Goal: Task Accomplishment & Management: Use online tool/utility

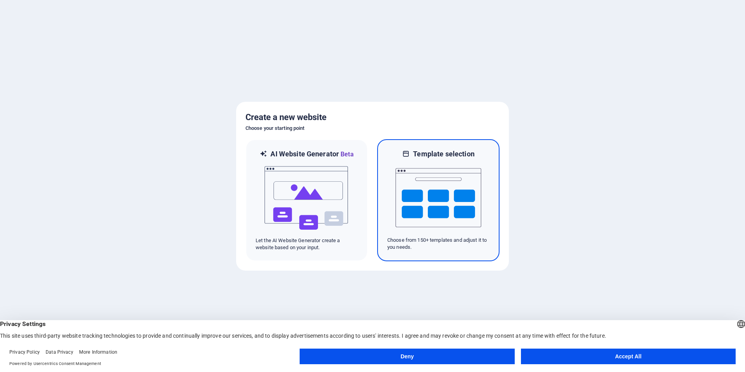
click at [475, 201] on img at bounding box center [438, 198] width 86 height 78
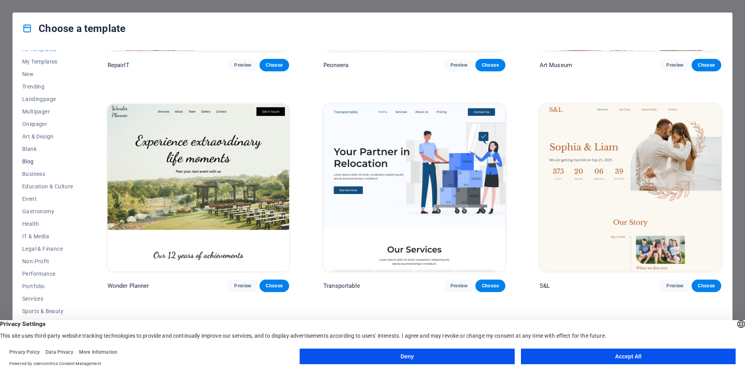
scroll to position [12, 0]
click at [39, 293] on span "Services" at bounding box center [47, 293] width 51 height 6
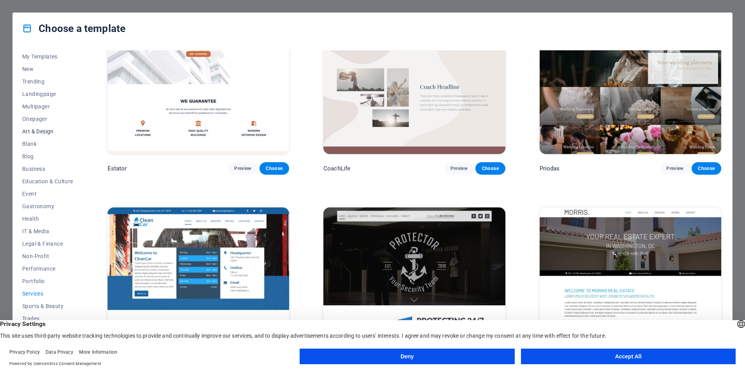
scroll to position [0, 0]
click at [31, 82] on span "New" at bounding box center [47, 81] width 51 height 6
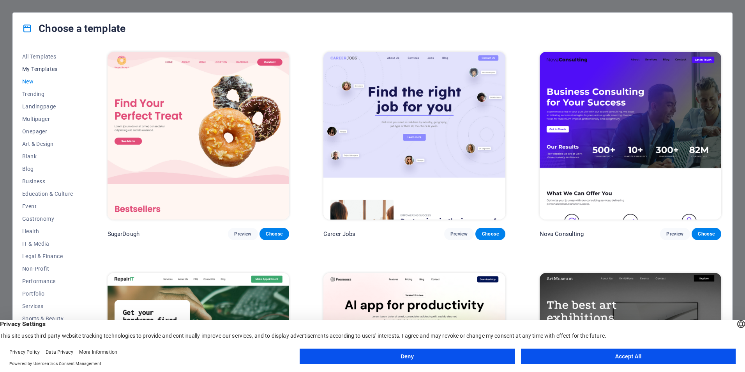
click at [40, 68] on span "My Templates" at bounding box center [47, 69] width 51 height 6
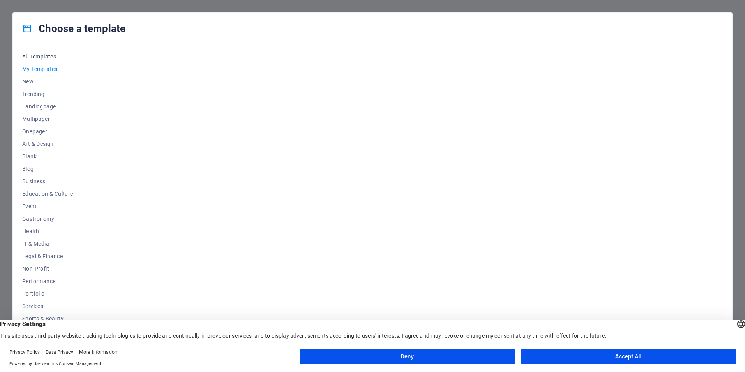
click at [35, 55] on span "All Templates" at bounding box center [47, 56] width 51 height 6
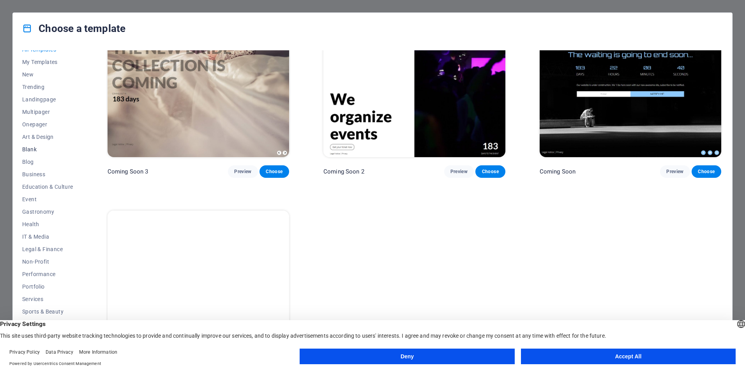
scroll to position [12, 0]
click at [38, 167] on span "Business" at bounding box center [47, 169] width 51 height 6
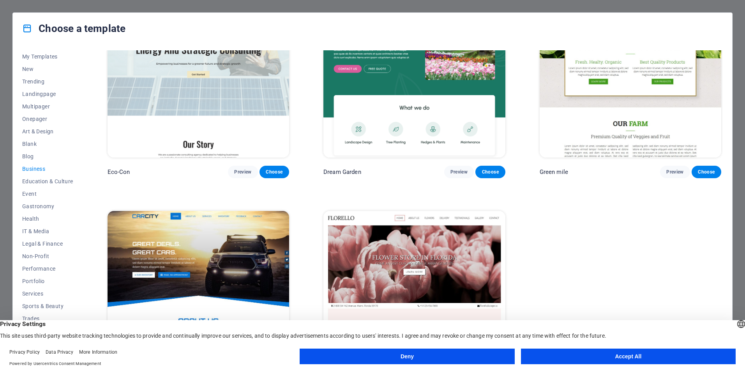
scroll to position [109, 0]
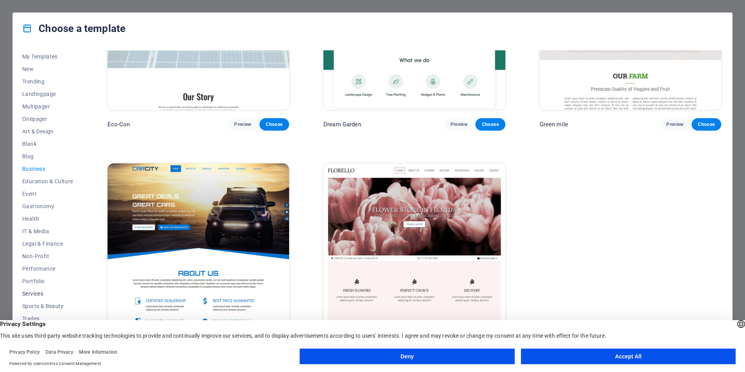
click at [36, 293] on span "Services" at bounding box center [47, 293] width 51 height 6
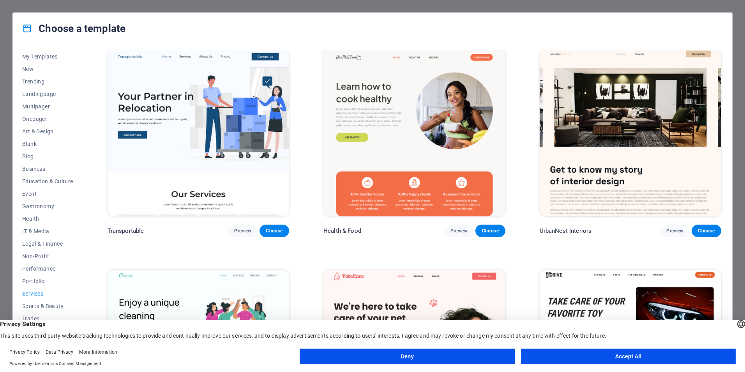
scroll to position [226, 0]
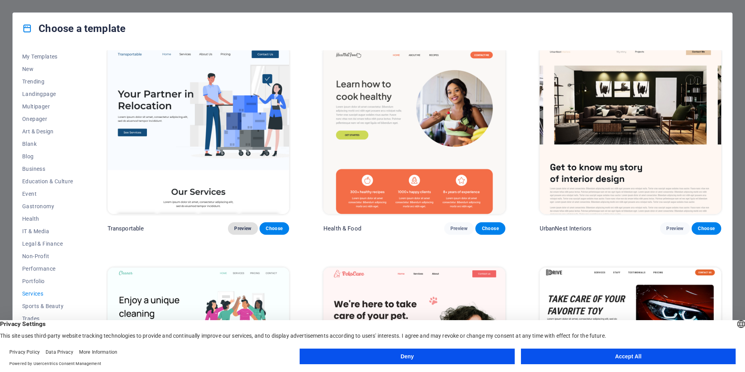
click at [242, 225] on span "Preview" at bounding box center [242, 228] width 17 height 6
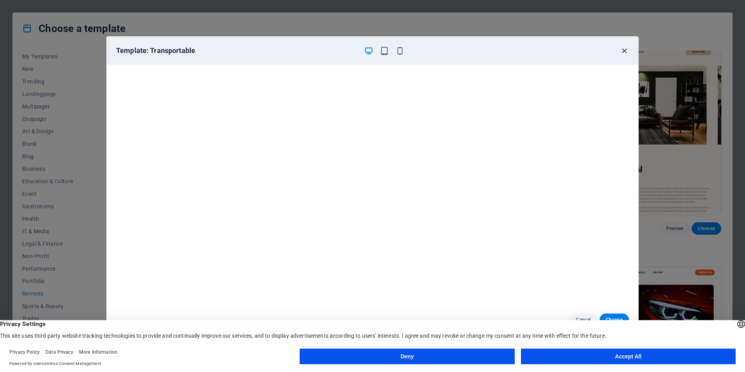
click at [623, 50] on icon "button" at bounding box center [624, 50] width 9 height 9
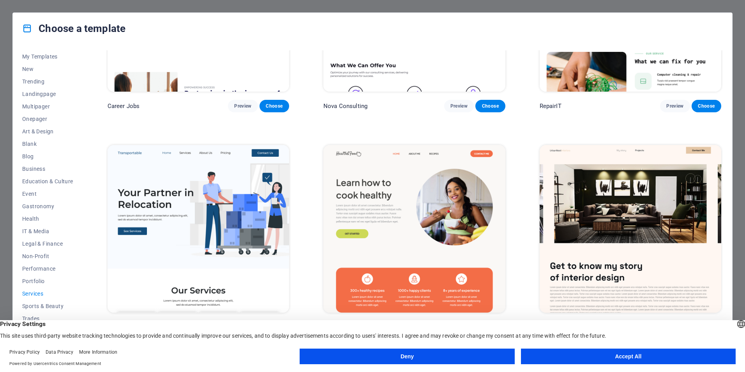
scroll to position [0, 0]
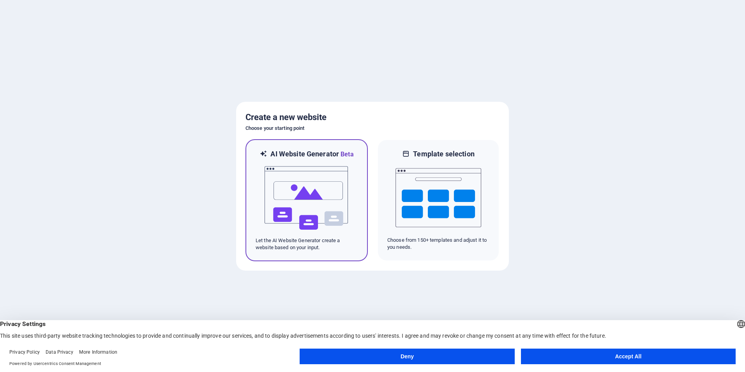
click at [304, 189] on img at bounding box center [307, 198] width 86 height 78
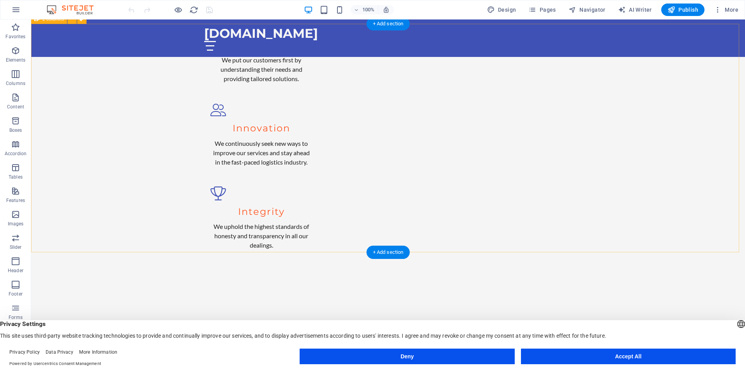
scroll to position [818, 0]
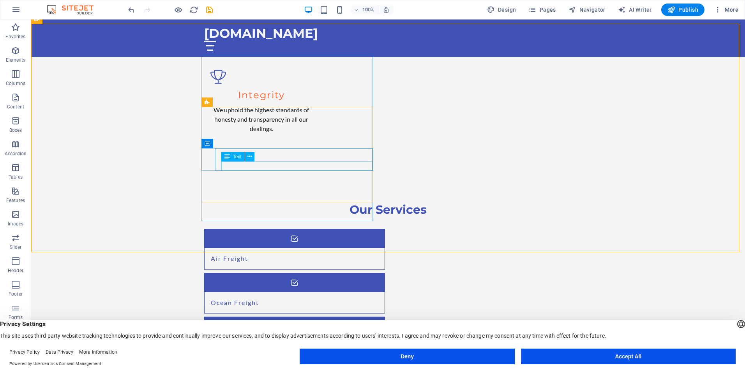
click at [236, 157] on span "Text" at bounding box center [237, 156] width 9 height 5
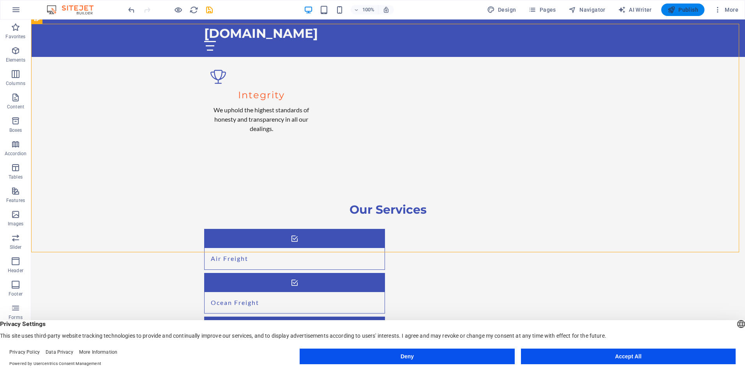
click at [687, 13] on button "Publish" at bounding box center [682, 10] width 43 height 12
checkbox input "false"
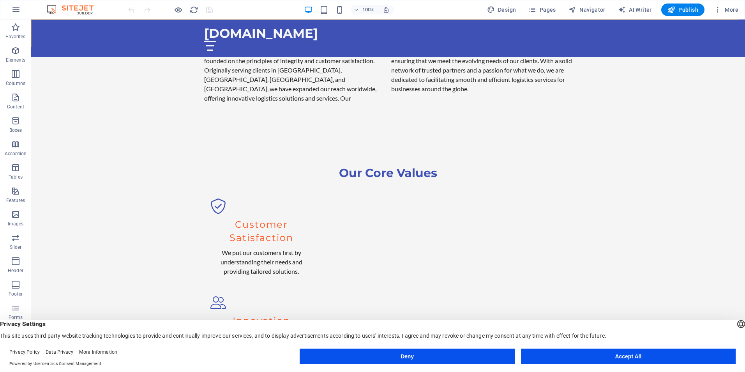
scroll to position [440, 0]
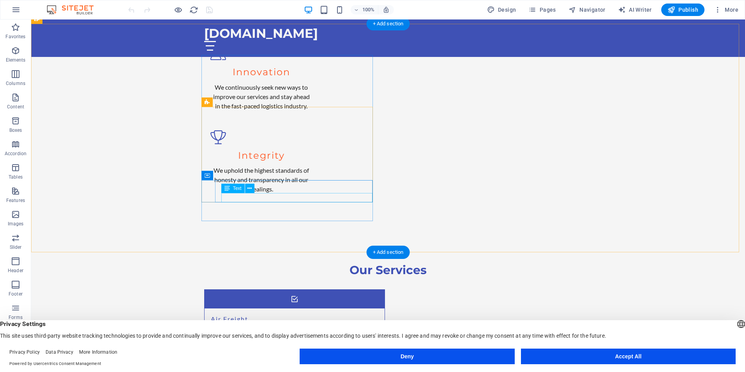
scroll to position [818, 0]
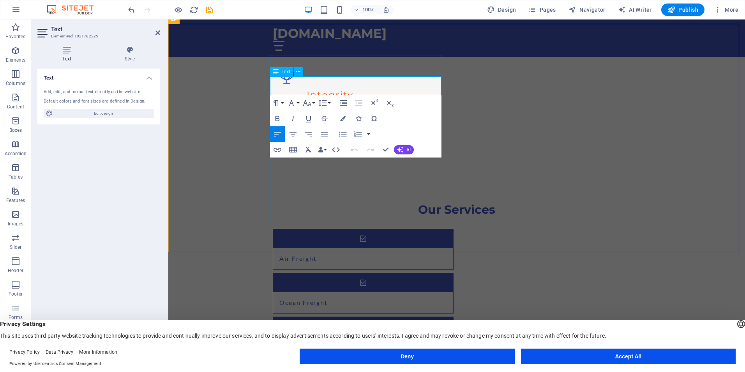
drag, startPoint x: 271, startPoint y: 81, endPoint x: 414, endPoint y: 93, distance: 143.1
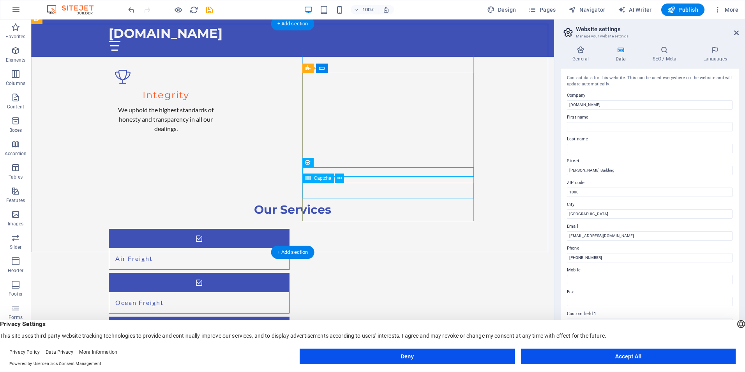
drag, startPoint x: 305, startPoint y: 192, endPoint x: 347, endPoint y: 194, distance: 41.8
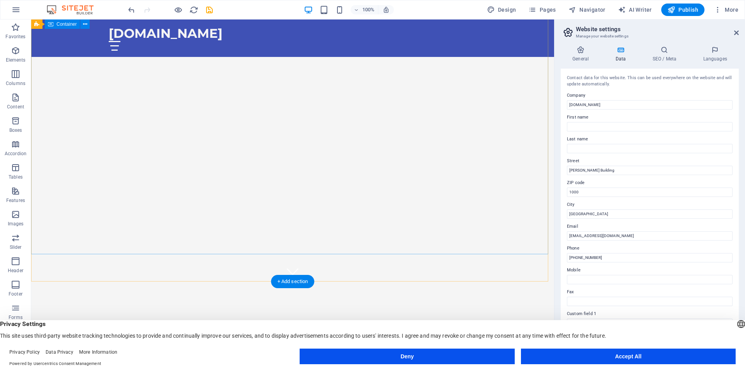
scroll to position [0, 0]
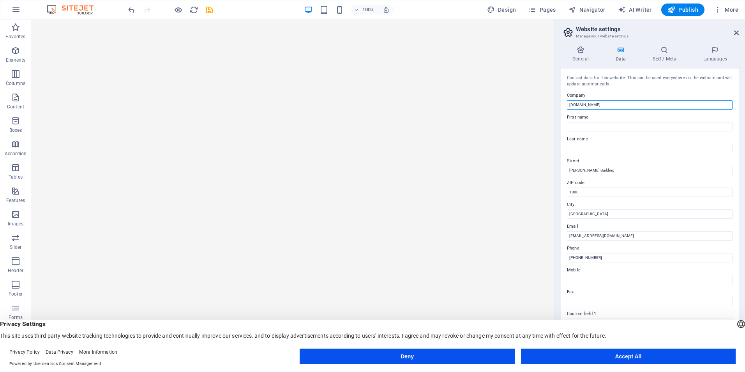
click at [571, 105] on input "honestplc.com" at bounding box center [650, 104] width 166 height 9
click at [616, 105] on input "honestplc.com" at bounding box center [650, 104] width 166 height 9
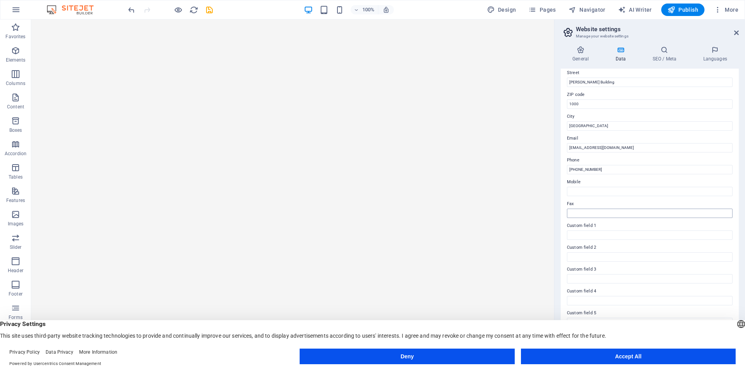
scroll to position [90, 0]
click at [618, 168] on input "+251 11 440 4440" at bounding box center [650, 167] width 166 height 9
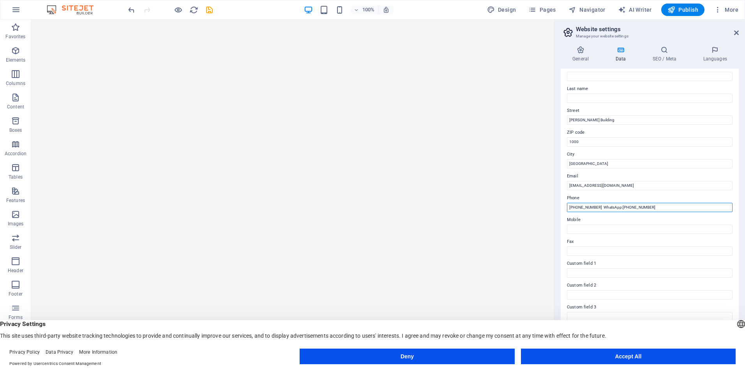
scroll to position [0, 0]
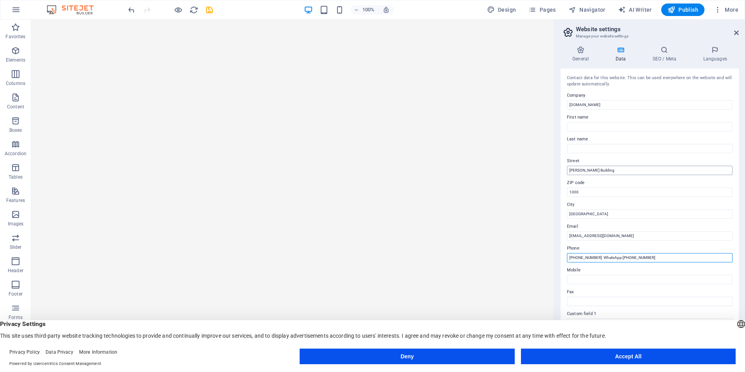
type input "[PHONE_NUMBER] WhatsApp:[PHONE_NUMBER]"
click at [634, 173] on input "Gotera Wengelawet Building" at bounding box center [650, 170] width 166 height 9
type input "[PERSON_NAME] Building 4th floor"
click at [602, 107] on input "honestplc.com" at bounding box center [650, 104] width 166 height 9
type input "h"
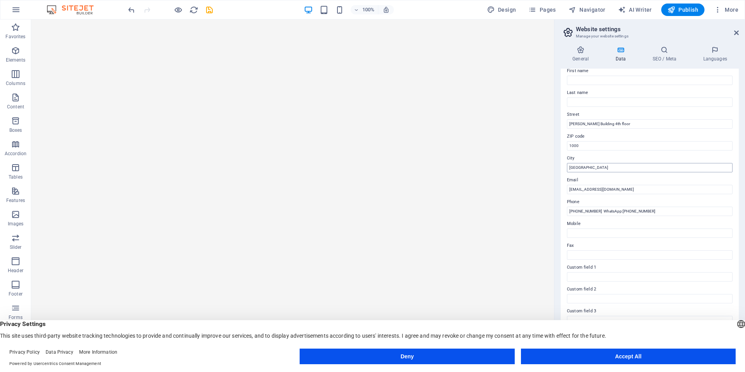
scroll to position [90, 0]
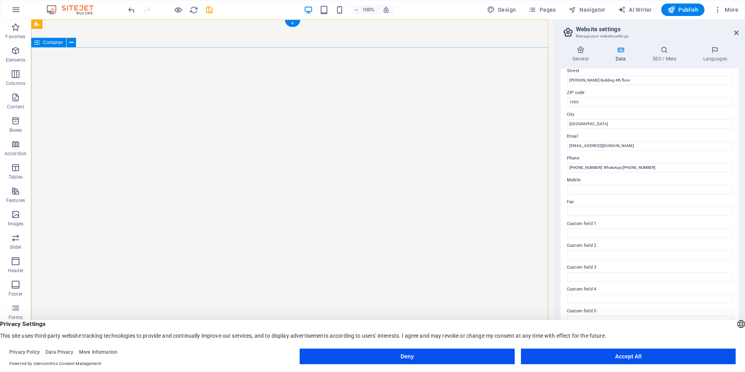
type input "Honest Logistics"
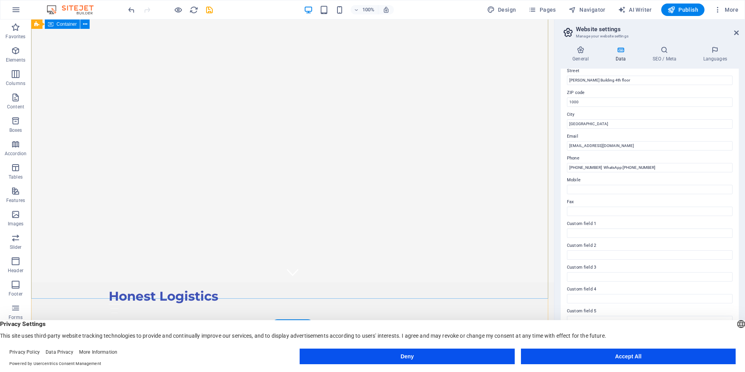
scroll to position [0, 0]
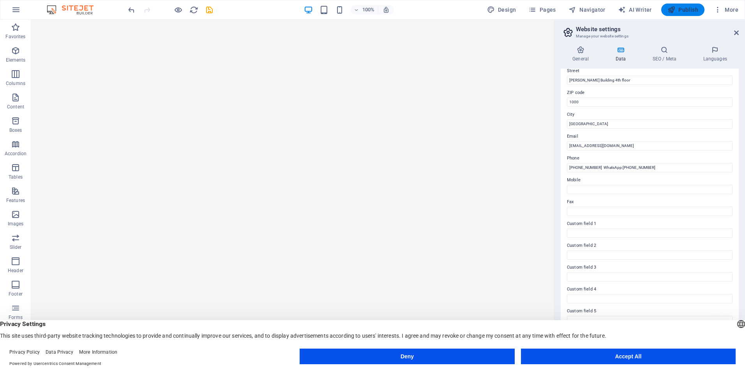
click at [690, 9] on span "Publish" at bounding box center [682, 10] width 31 height 8
checkbox input "false"
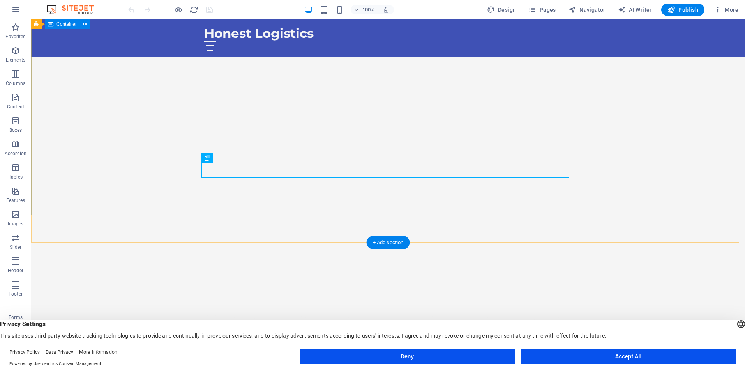
scroll to position [117, 0]
click at [376, 242] on div "Welcome to Honest Logistics - Your Global Logistics Partner" at bounding box center [388, 297] width 714 height 111
click at [394, 242] on div "Welcome to Honest Logistics - Your Global Logistics Partner" at bounding box center [388, 297] width 714 height 111
drag, startPoint x: 394, startPoint y: 107, endPoint x: 255, endPoint y: 103, distance: 138.4
click at [394, 242] on div "Welcome to Honest Logistics - Your Global Logistics Partner" at bounding box center [388, 297] width 714 height 111
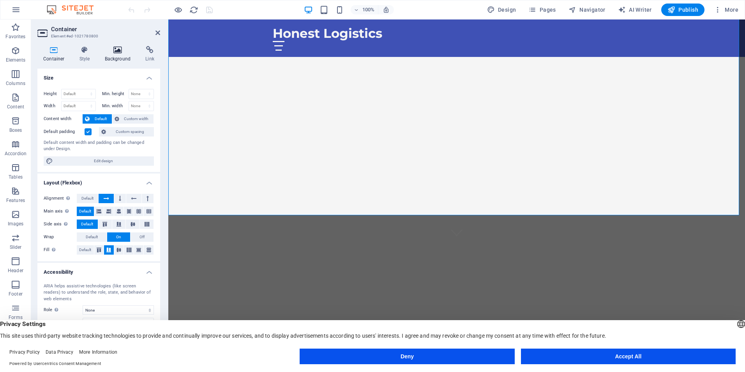
click at [125, 56] on h4 "Background" at bounding box center [119, 54] width 41 height 16
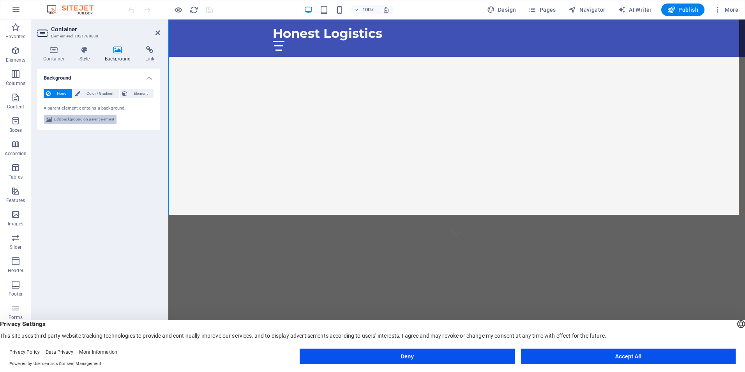
click at [94, 119] on span "Edit background on parent element" at bounding box center [84, 119] width 60 height 9
select select "ms"
select select "s"
select select "progressive"
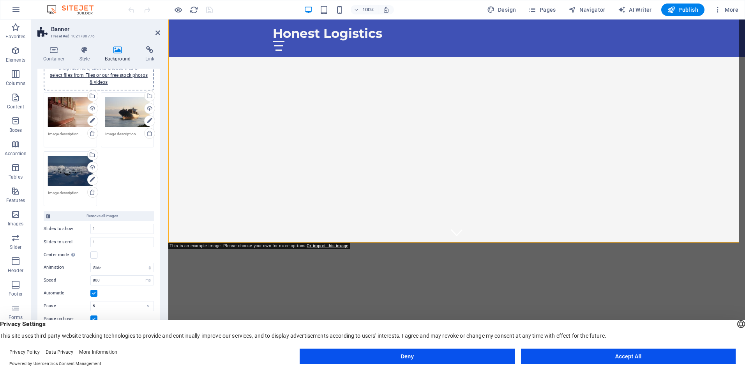
scroll to position [65, 0]
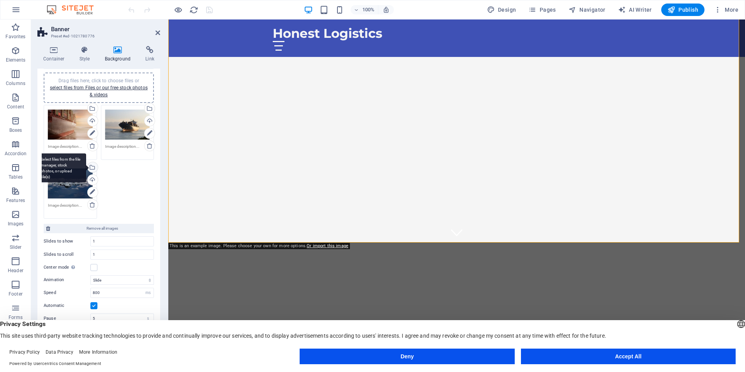
click at [95, 166] on div "Select files from the file manager, stock photos, or upload file(s)" at bounding box center [92, 168] width 12 height 12
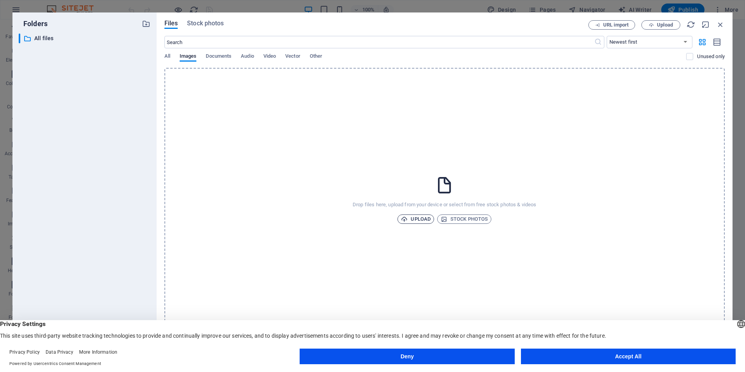
click at [415, 217] on span "Upload" at bounding box center [416, 218] width 30 height 9
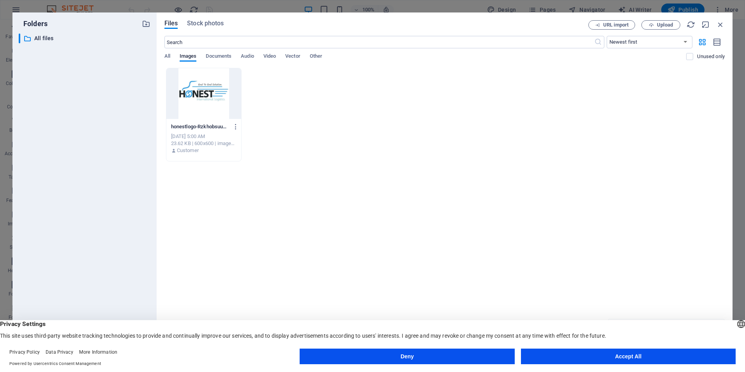
click at [200, 99] on div at bounding box center [203, 93] width 75 height 51
click at [205, 97] on div "1" at bounding box center [203, 93] width 75 height 51
click at [205, 97] on div at bounding box center [203, 93] width 75 height 51
click at [199, 138] on div "Oct 7, 2025 5:00 AM" at bounding box center [203, 136] width 65 height 7
click at [217, 99] on div at bounding box center [203, 93] width 75 height 51
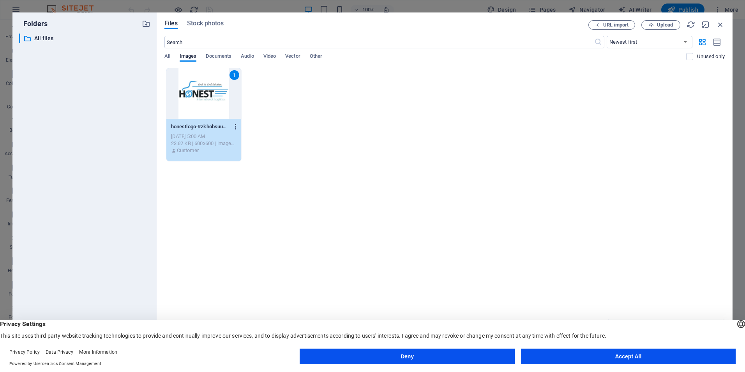
click at [234, 125] on icon "button" at bounding box center [235, 126] width 7 height 7
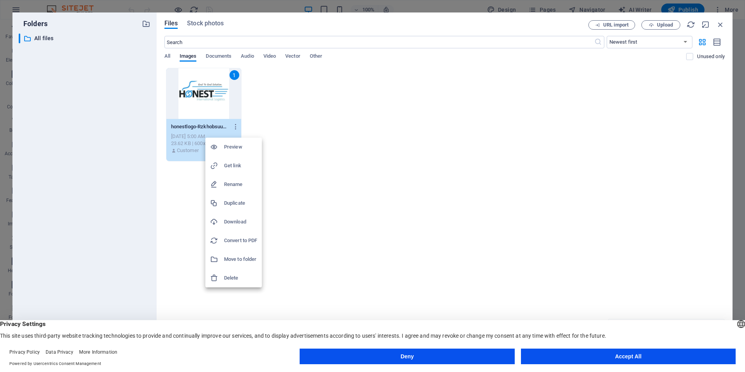
click at [235, 148] on h6 "Preview" at bounding box center [240, 146] width 33 height 9
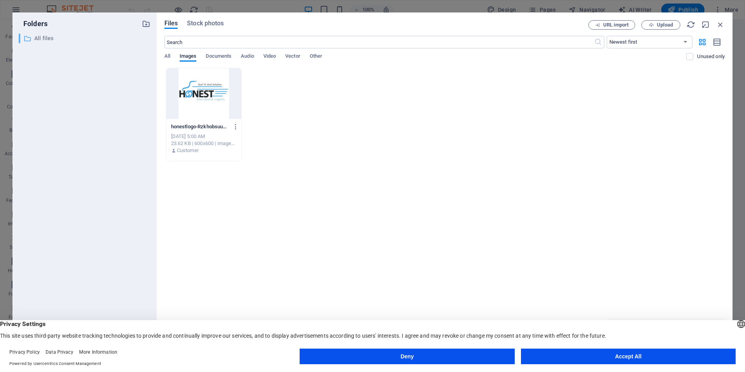
click at [55, 39] on p "All files" at bounding box center [85, 38] width 102 height 9
click at [47, 38] on p "All files" at bounding box center [85, 38] width 102 height 9
click at [660, 23] on span "Upload" at bounding box center [665, 25] width 16 height 5
click at [613, 26] on span "URL import" at bounding box center [615, 25] width 25 height 5
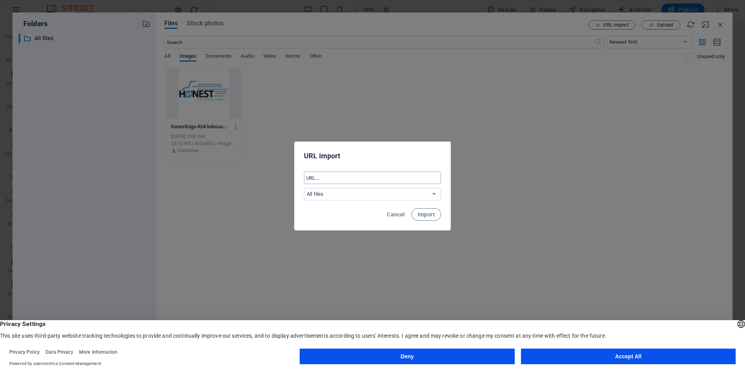
click at [369, 181] on input "text" at bounding box center [372, 177] width 137 height 12
click at [349, 193] on select "All files" at bounding box center [372, 194] width 137 height 12
click at [429, 216] on span "Import" at bounding box center [426, 214] width 17 height 6
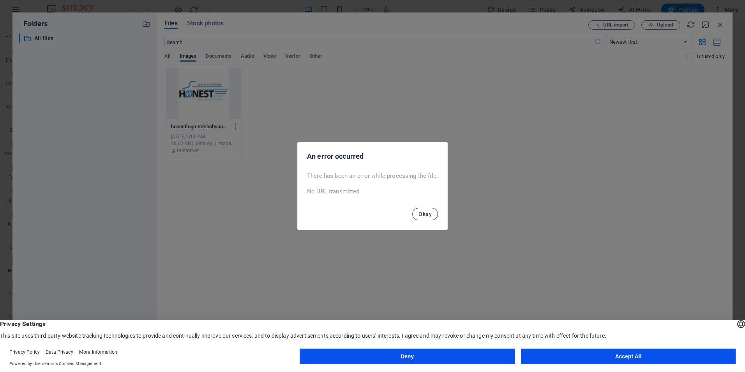
click at [430, 214] on span "Okay" at bounding box center [424, 214] width 13 height 6
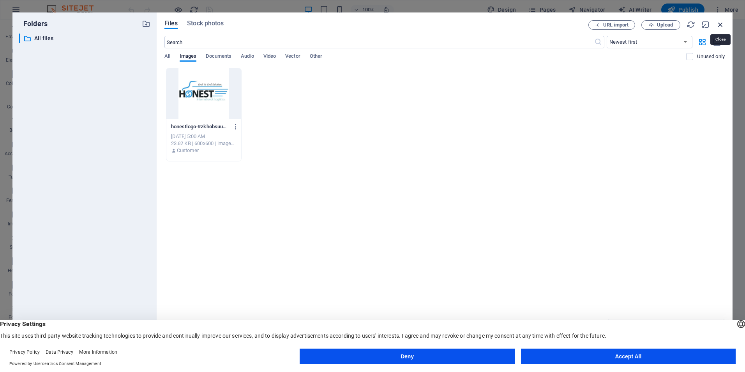
drag, startPoint x: 722, startPoint y: 24, endPoint x: 553, endPoint y: 5, distance: 169.4
click at [722, 25] on icon "button" at bounding box center [720, 24] width 9 height 9
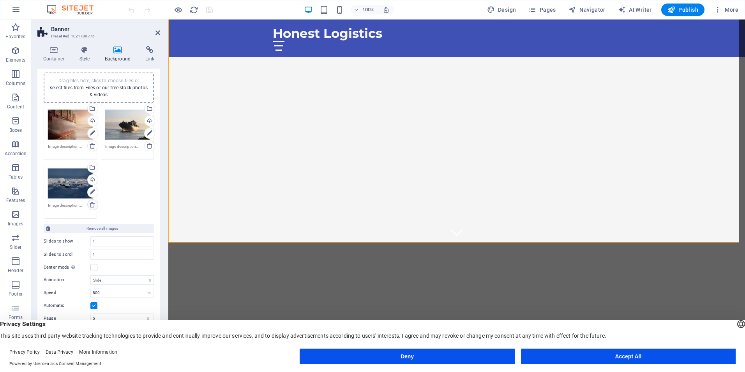
click at [91, 207] on icon at bounding box center [92, 204] width 6 height 6
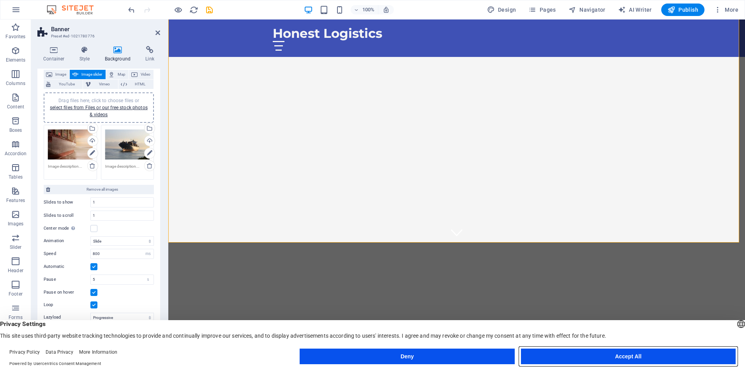
click at [613, 356] on button "Accept All" at bounding box center [628, 356] width 215 height 16
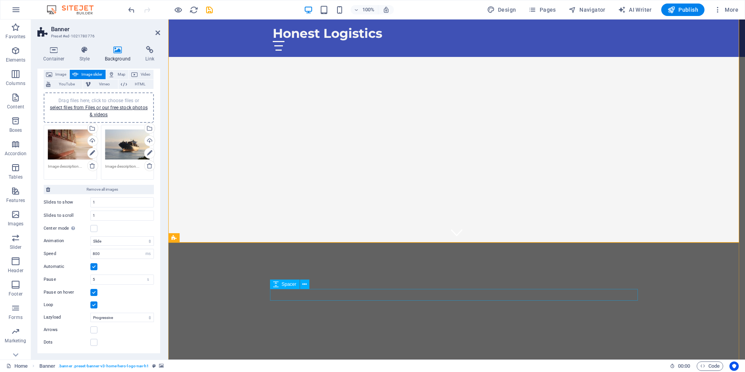
scroll to position [0, 0]
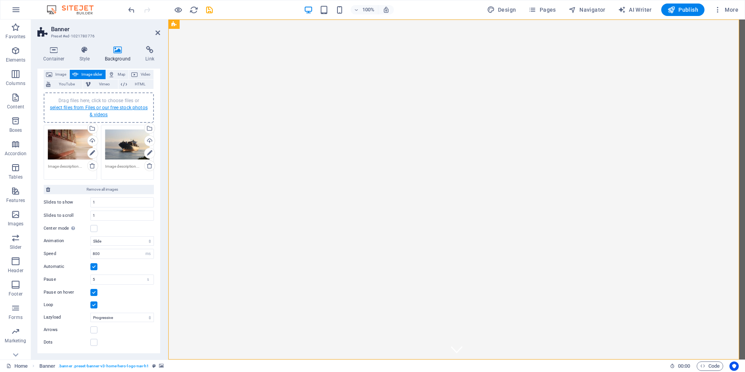
click at [111, 109] on link "select files from Files or our free stock photos & videos" at bounding box center [99, 111] width 98 height 12
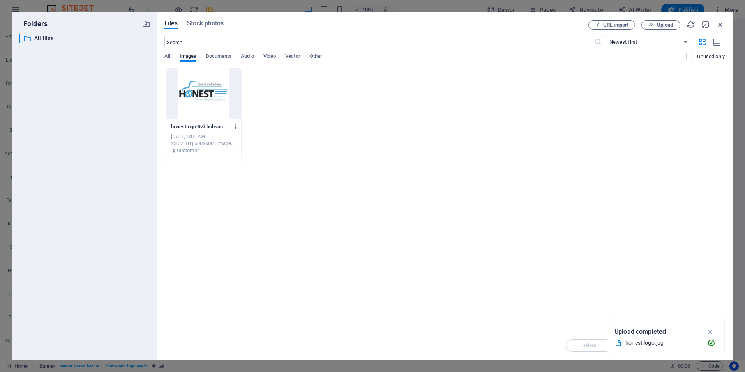
click at [207, 98] on div at bounding box center [203, 93] width 75 height 51
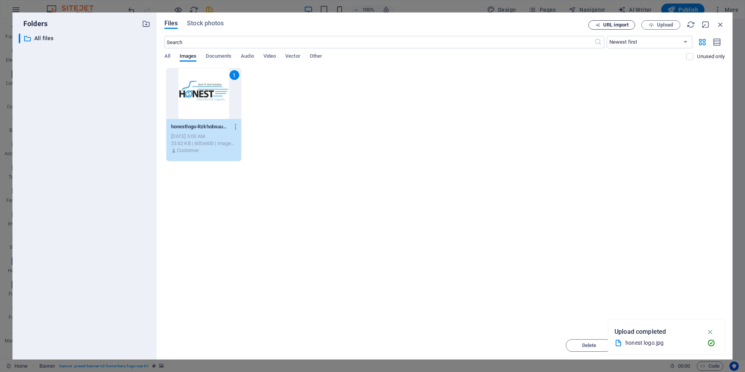
click at [619, 26] on span "URL import" at bounding box center [615, 25] width 25 height 5
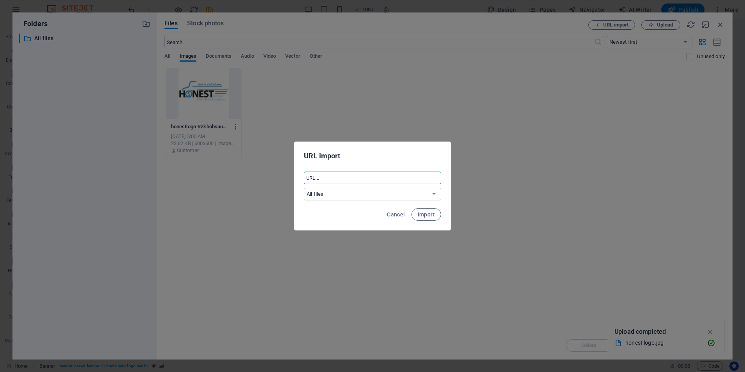
click at [350, 184] on input "text" at bounding box center [372, 177] width 137 height 12
click at [393, 192] on select "All files" at bounding box center [372, 194] width 137 height 12
click at [425, 213] on span "Import" at bounding box center [426, 214] width 17 height 6
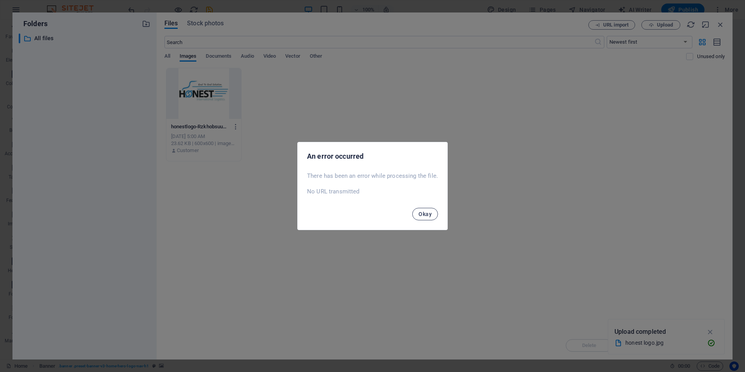
click at [427, 214] on span "Okay" at bounding box center [424, 214] width 13 height 6
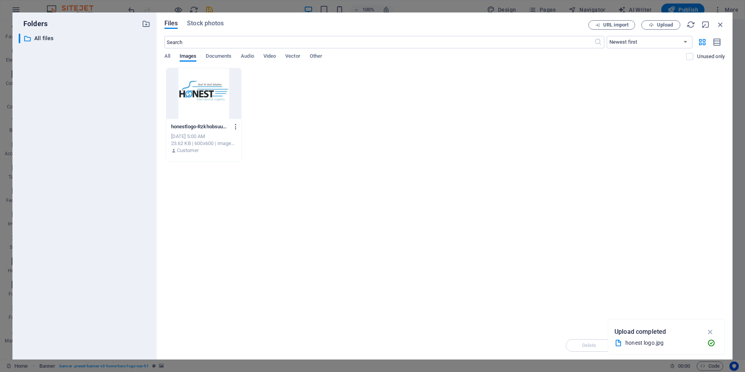
click at [237, 126] on icon "button" at bounding box center [235, 126] width 7 height 7
click at [366, 108] on div at bounding box center [372, 186] width 745 height 372
click at [166, 56] on span "All" at bounding box center [167, 56] width 6 height 11
click at [193, 56] on span "Images" at bounding box center [188, 56] width 17 height 11
click at [722, 25] on icon "button" at bounding box center [720, 24] width 9 height 9
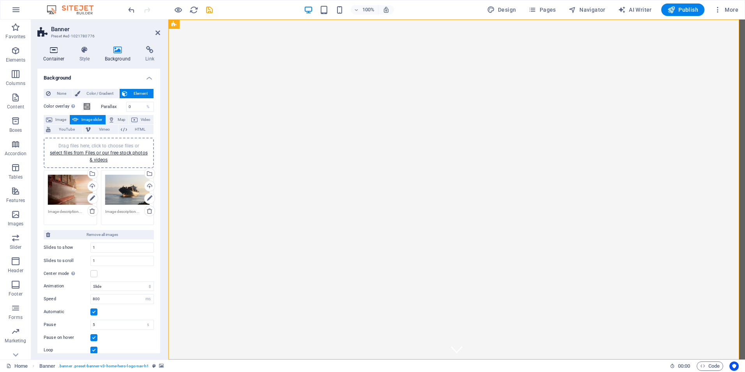
click at [56, 59] on h4 "Container" at bounding box center [55, 54] width 36 height 16
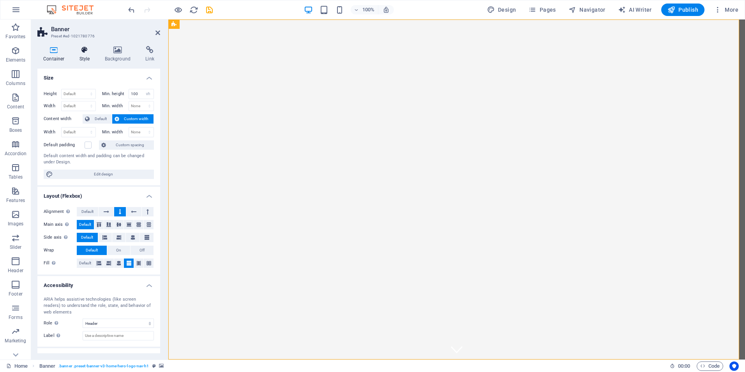
click at [88, 57] on h4 "Style" at bounding box center [86, 54] width 25 height 16
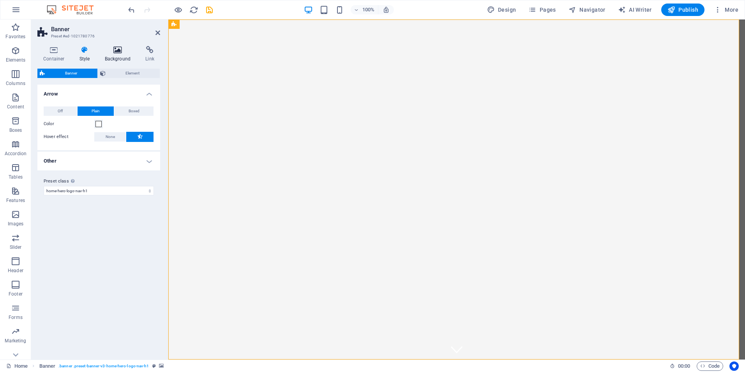
click at [117, 54] on h4 "Background" at bounding box center [119, 54] width 41 height 16
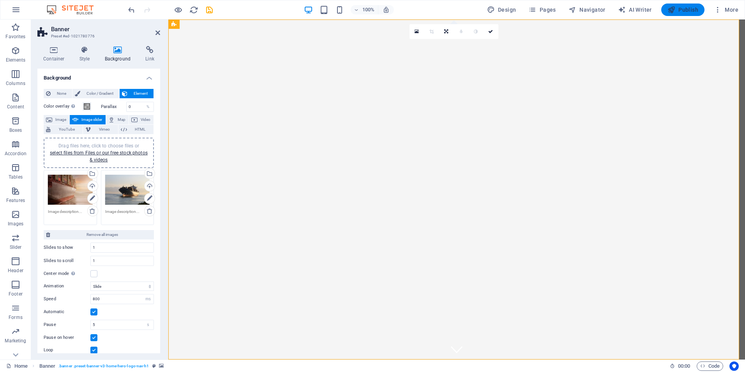
click at [688, 14] on button "Publish" at bounding box center [682, 10] width 43 height 12
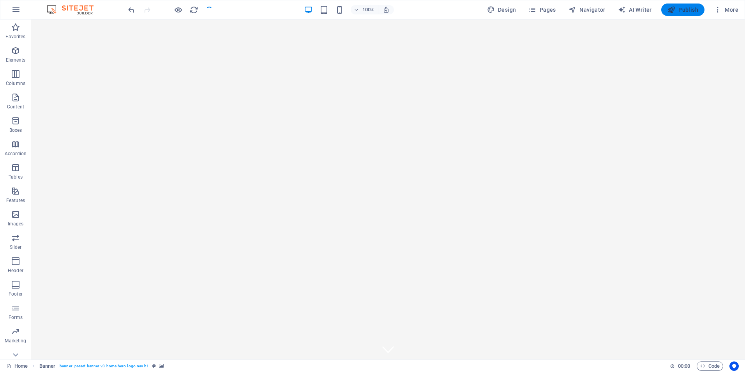
checkbox input "false"
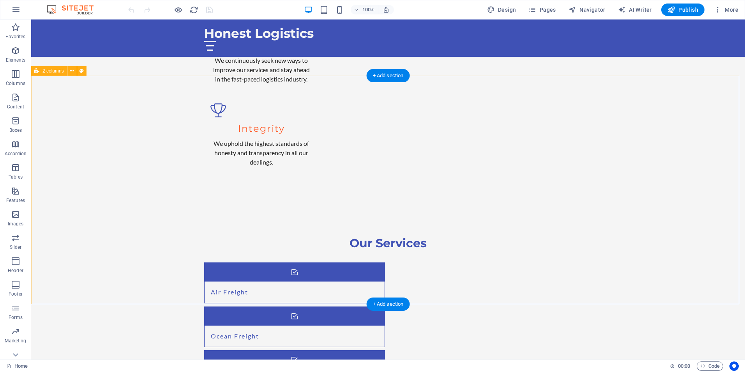
scroll to position [766, 0]
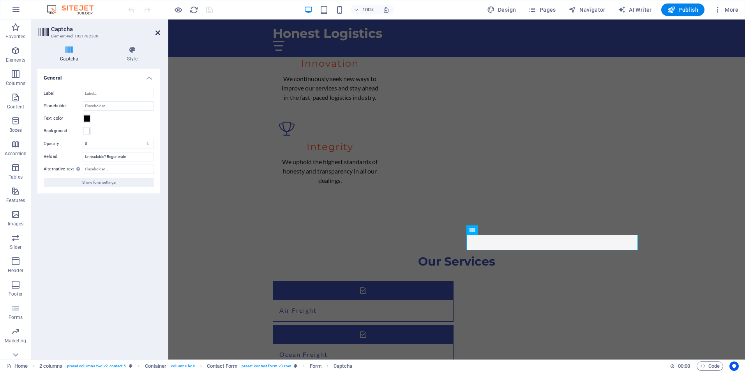
click at [157, 33] on icon at bounding box center [157, 33] width 5 height 6
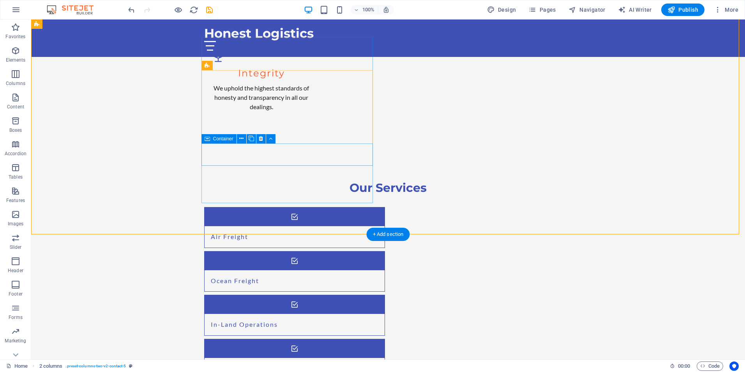
scroll to position [844, 0]
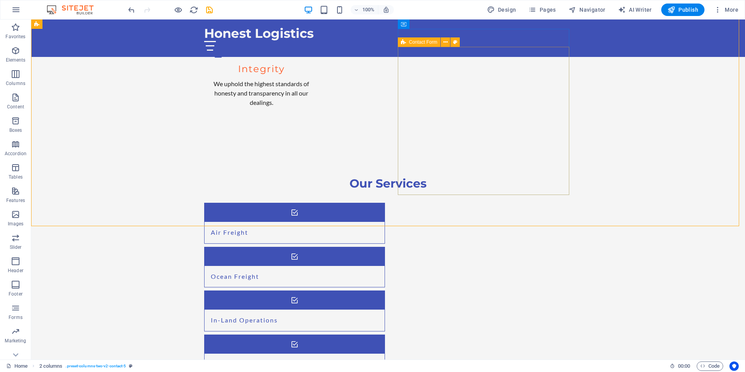
click at [424, 41] on span "Contact Form" at bounding box center [423, 42] width 28 height 5
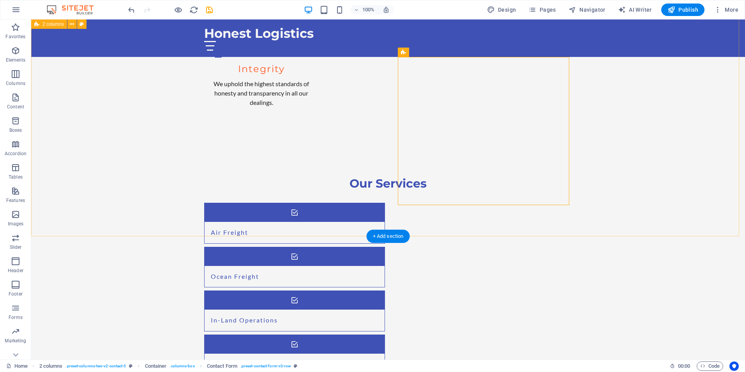
scroll to position [805, 0]
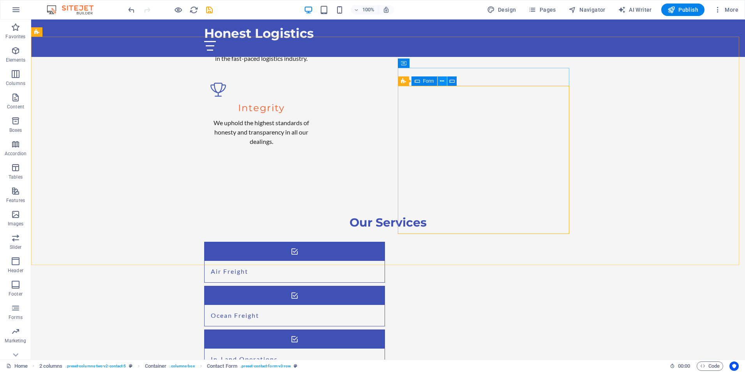
click at [440, 82] on icon at bounding box center [442, 81] width 4 height 8
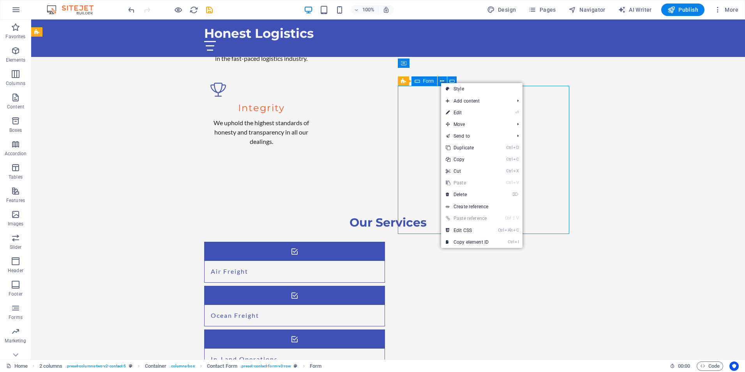
click at [429, 81] on span "Form" at bounding box center [428, 81] width 11 height 5
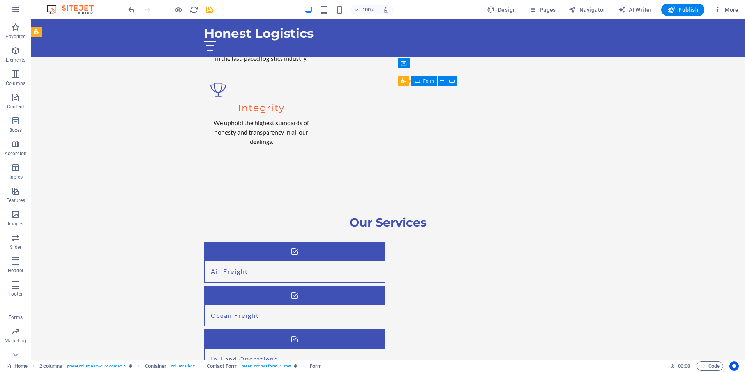
click at [427, 81] on span "Form" at bounding box center [428, 81] width 11 height 5
click at [407, 83] on div "Contact Form" at bounding box center [419, 80] width 43 height 9
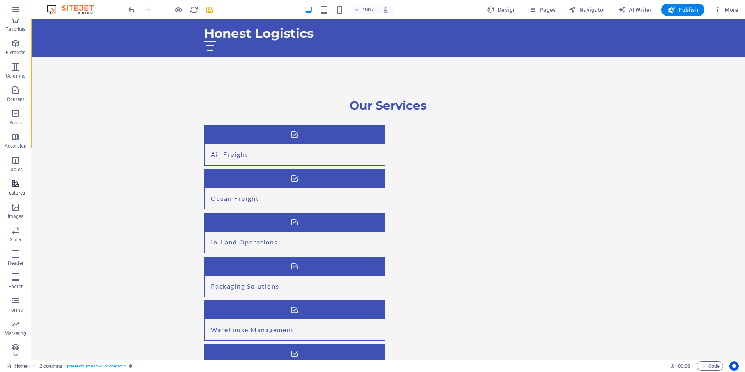
scroll to position [11, 0]
click at [21, 209] on span "Images" at bounding box center [15, 208] width 31 height 19
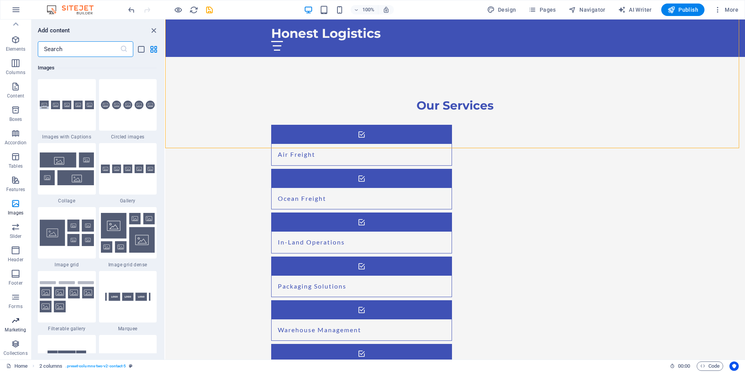
click at [21, 326] on span "Marketing" at bounding box center [15, 325] width 31 height 19
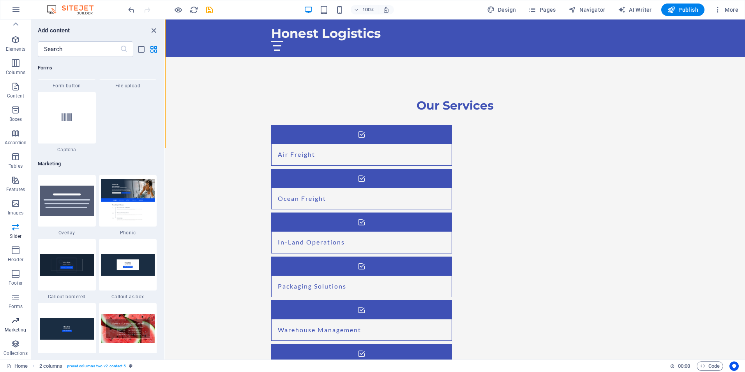
scroll to position [6347, 0]
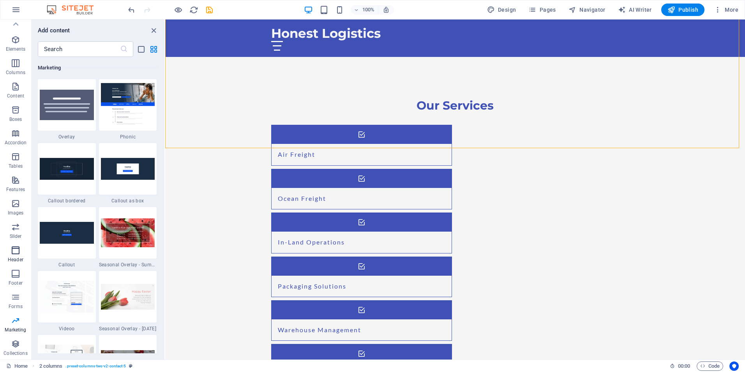
click at [13, 257] on p "Header" at bounding box center [16, 259] width 16 height 6
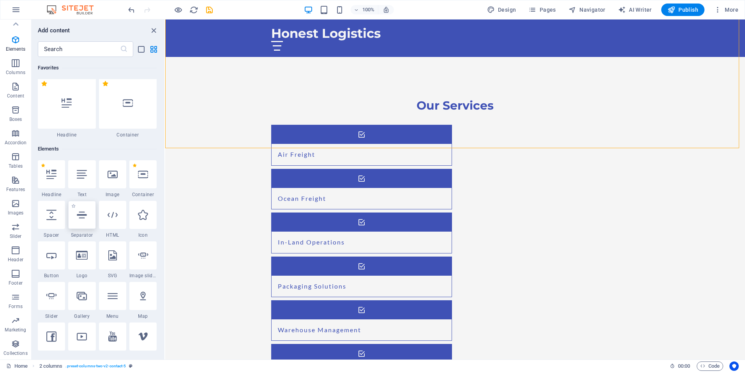
scroll to position [0, 0]
click at [117, 183] on div at bounding box center [112, 176] width 27 height 28
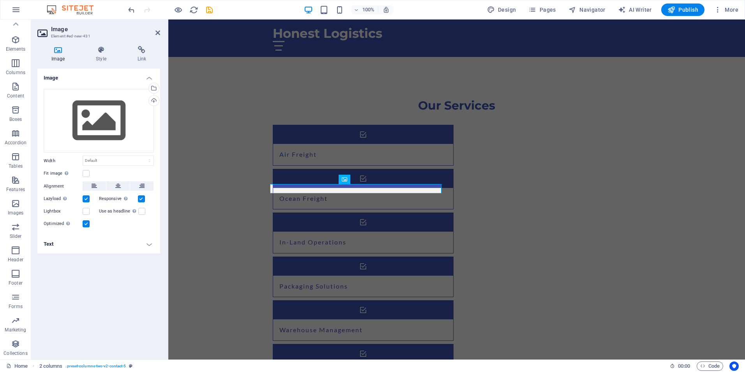
scroll to position [689, 0]
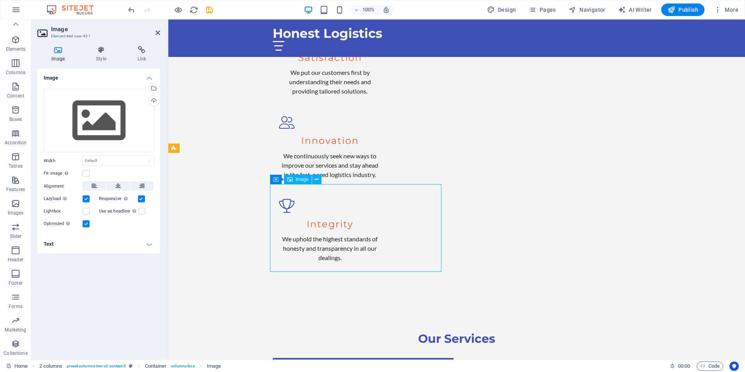
drag, startPoint x: 377, startPoint y: 227, endPoint x: 314, endPoint y: 222, distance: 63.3
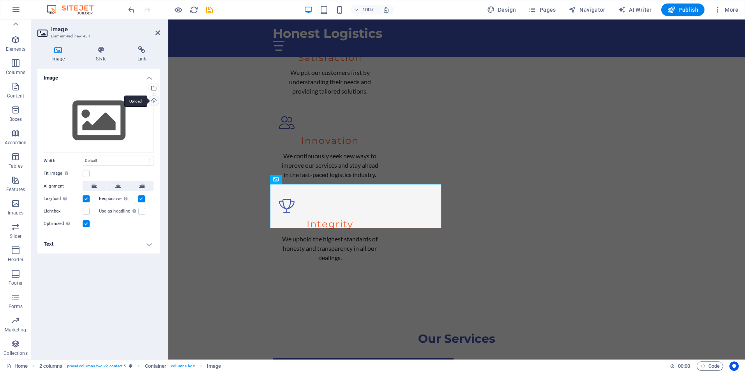
click at [154, 103] on div "Upload" at bounding box center [153, 101] width 12 height 12
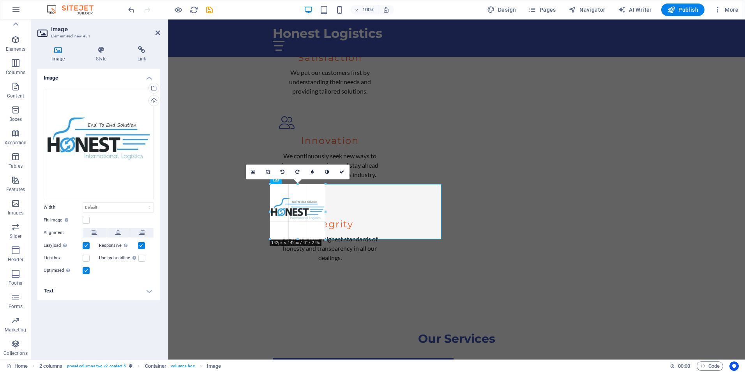
drag, startPoint x: 355, startPoint y: 355, endPoint x: 201, endPoint y: 218, distance: 206.2
type input "142"
select select "px"
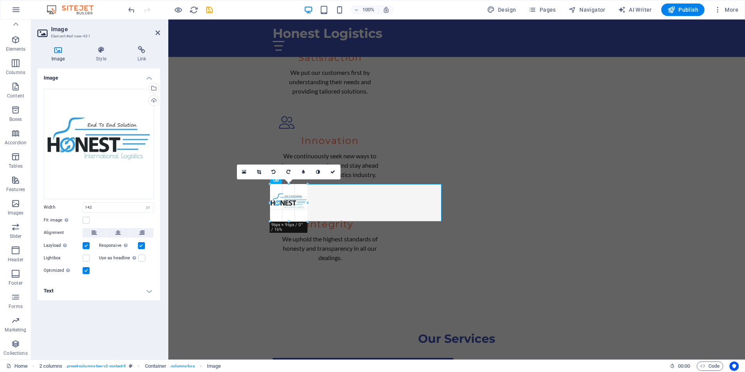
drag, startPoint x: 325, startPoint y: 212, endPoint x: 307, endPoint y: 222, distance: 21.0
type input "96"
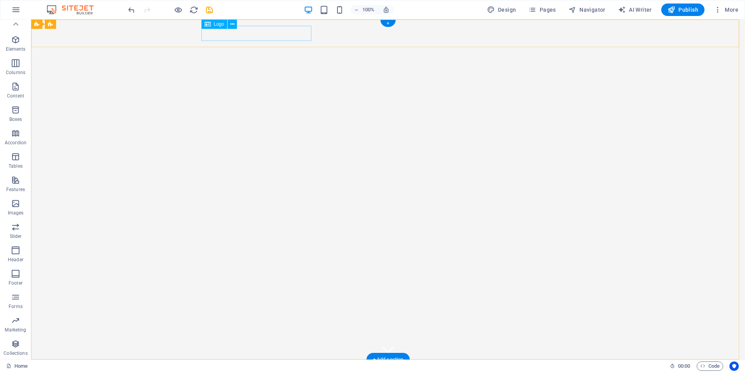
click at [272, 365] on div "Honest Logistics" at bounding box center [388, 372] width 368 height 15
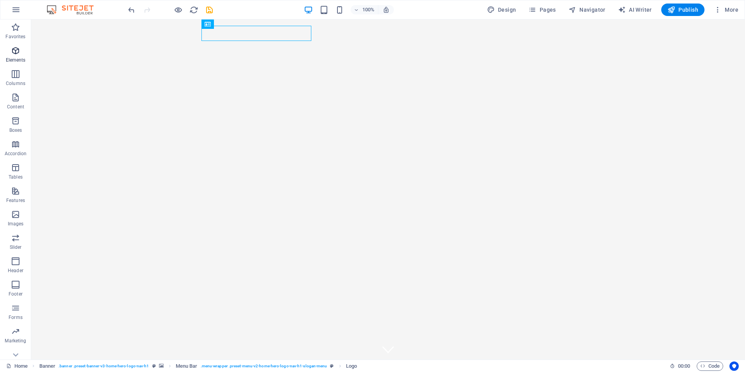
click at [18, 53] on icon "button" at bounding box center [15, 50] width 9 height 9
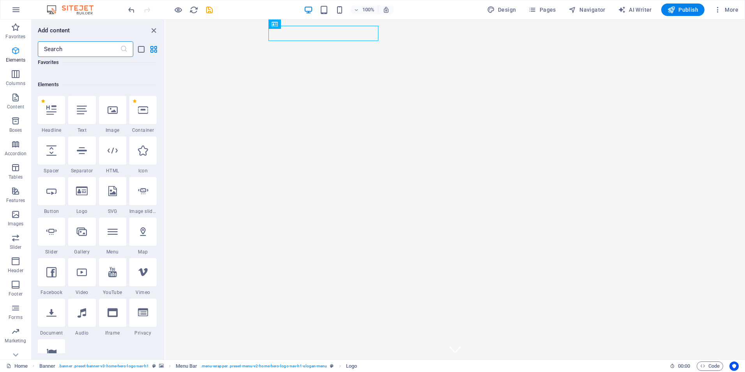
scroll to position [83, 0]
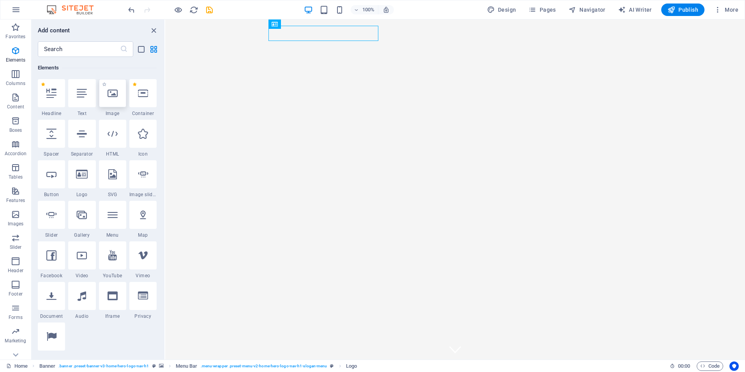
click at [118, 96] on div at bounding box center [112, 93] width 27 height 28
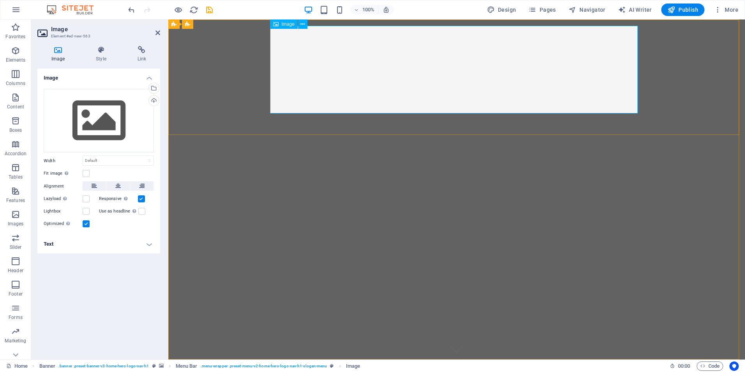
click at [154, 101] on div "Upload" at bounding box center [153, 101] width 12 height 12
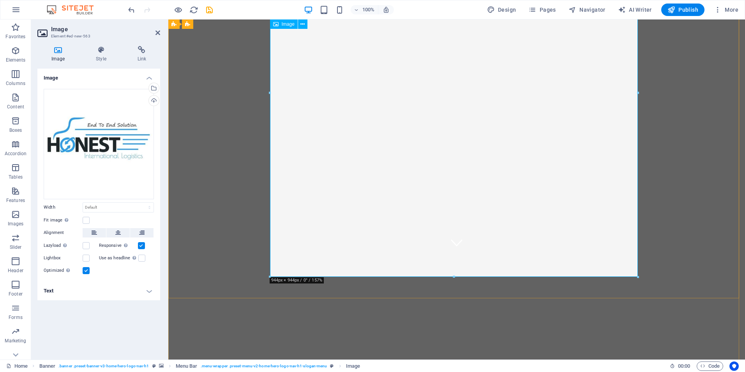
scroll to position [117, 0]
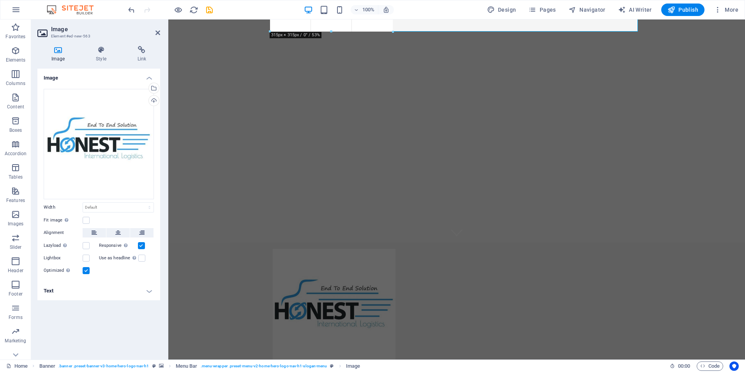
drag, startPoint x: 455, startPoint y: 278, endPoint x: 450, endPoint y: 33, distance: 245.1
type input "315"
select select "px"
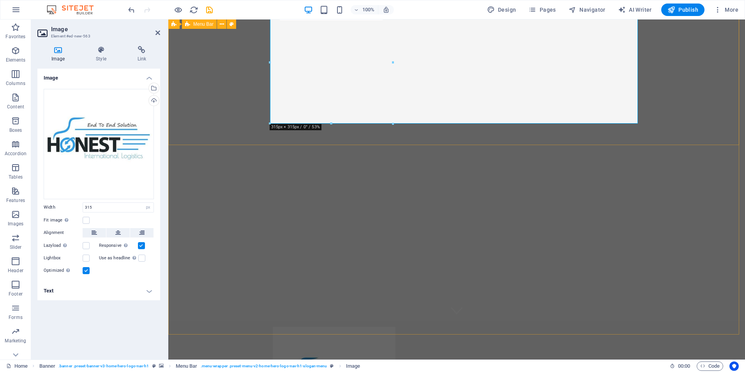
scroll to position [0, 0]
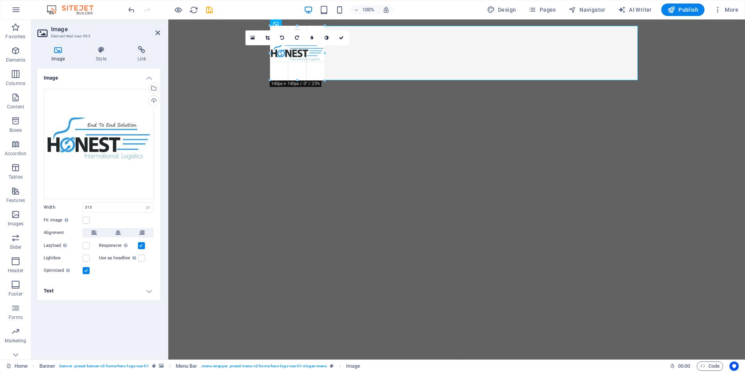
drag, startPoint x: 331, startPoint y: 149, endPoint x: 161, endPoint y: 42, distance: 201.2
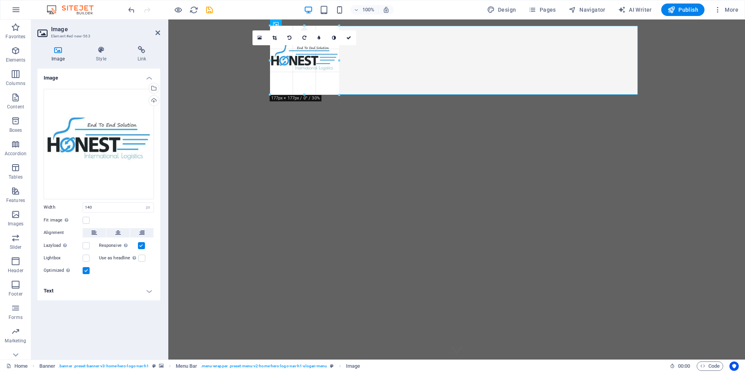
drag, startPoint x: 325, startPoint y: 53, endPoint x: 341, endPoint y: 54, distance: 15.6
type input "177"
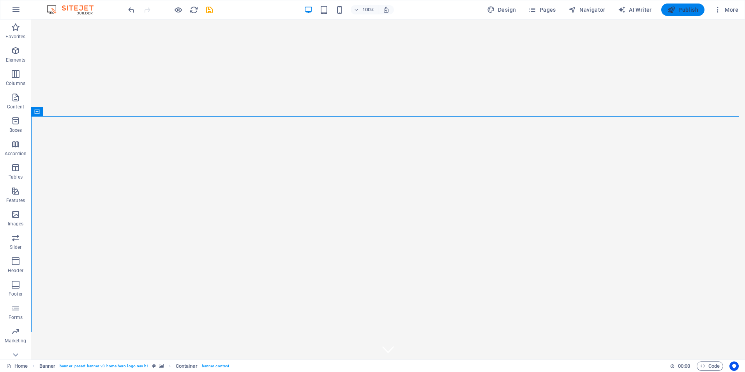
click at [685, 10] on span "Publish" at bounding box center [682, 10] width 31 height 8
checkbox input "false"
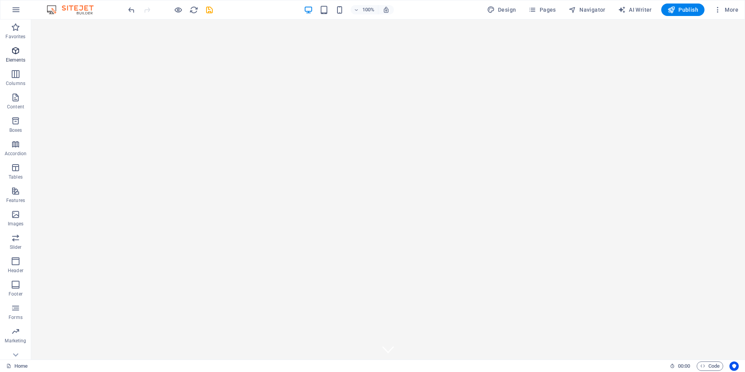
click at [15, 50] on icon "button" at bounding box center [15, 50] width 9 height 9
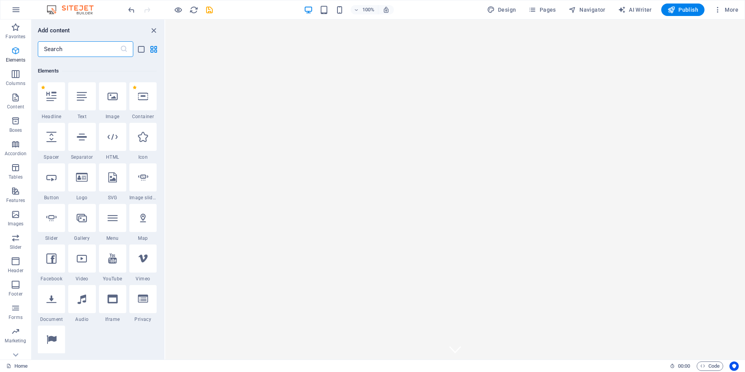
scroll to position [83, 0]
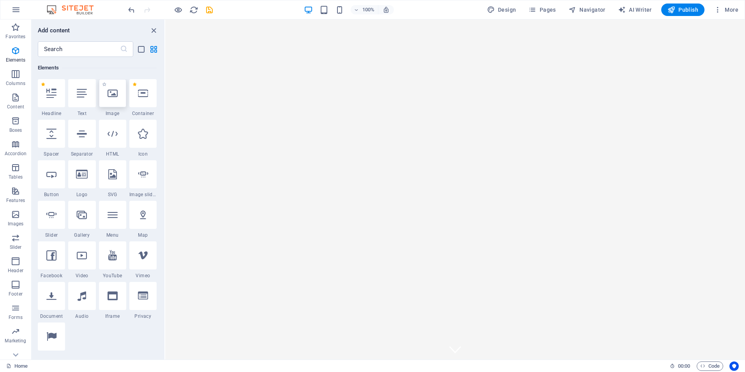
click at [115, 97] on icon at bounding box center [113, 93] width 10 height 10
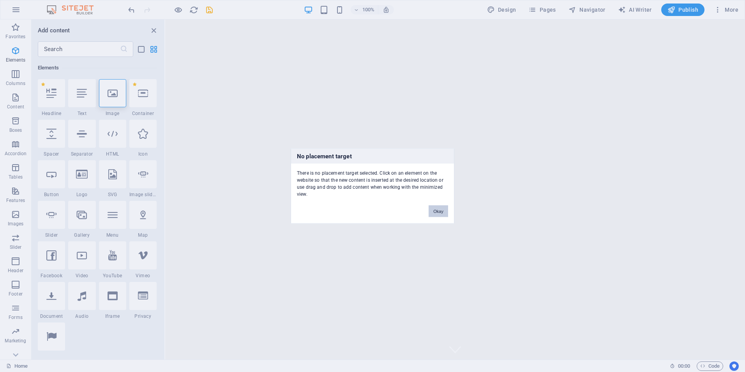
click at [442, 214] on button "Okay" at bounding box center [438, 211] width 19 height 12
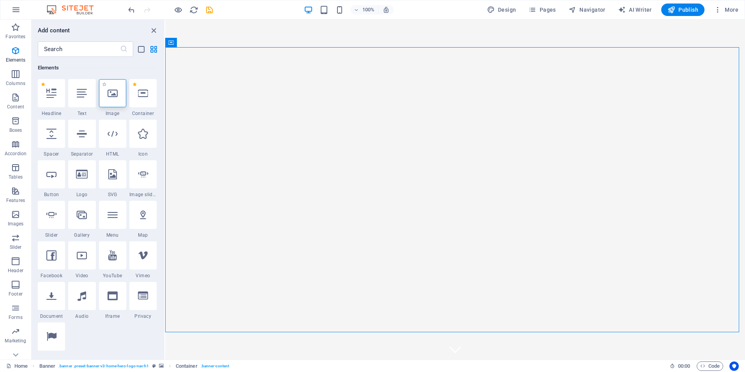
click at [113, 100] on div at bounding box center [112, 93] width 27 height 28
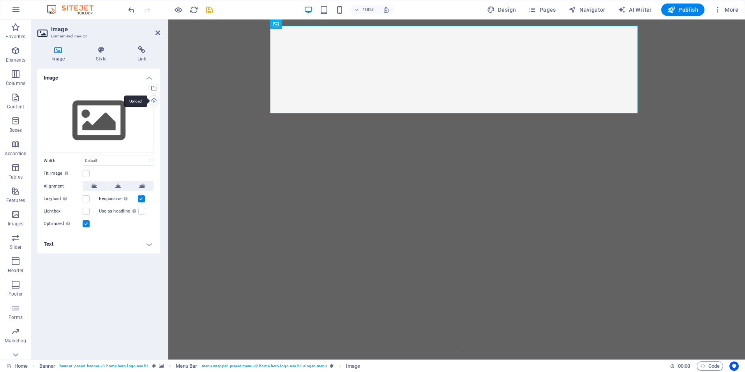
click at [155, 100] on div "Upload" at bounding box center [153, 101] width 12 height 12
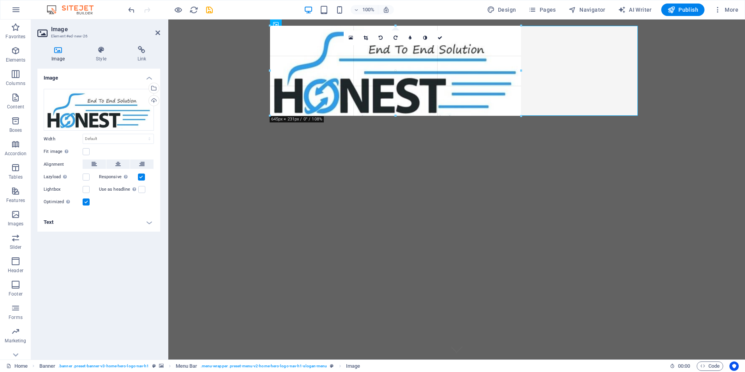
drag, startPoint x: 454, startPoint y: 157, endPoint x: 458, endPoint y: 115, distance: 42.3
type input "645"
select select "px"
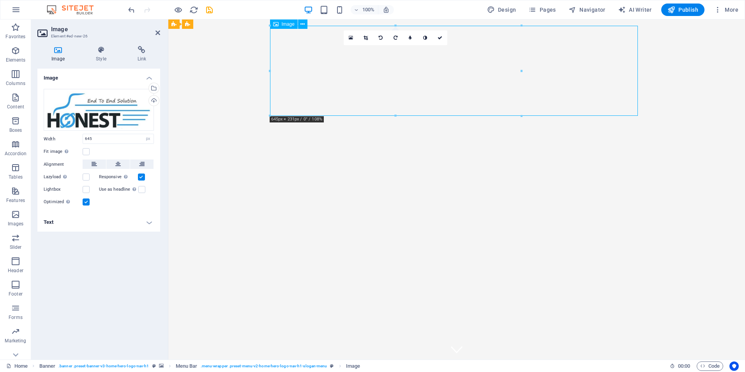
drag, startPoint x: 315, startPoint y: 57, endPoint x: 287, endPoint y: 52, distance: 28.4
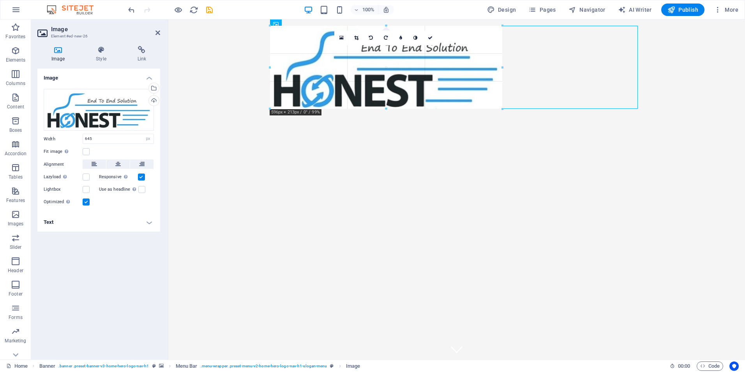
drag, startPoint x: 263, startPoint y: 69, endPoint x: 291, endPoint y: 79, distance: 29.2
type input "596"
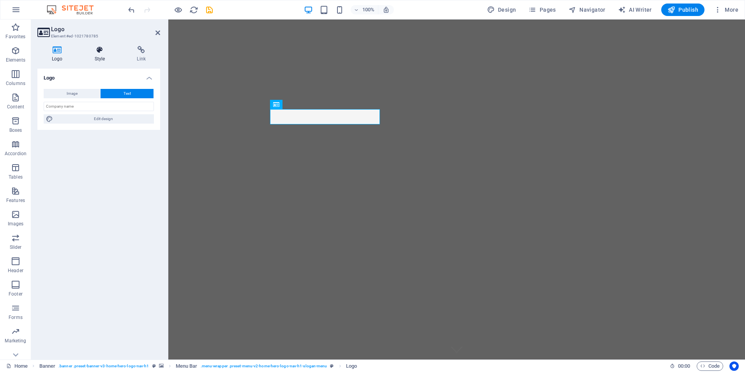
click at [104, 54] on h4 "Style" at bounding box center [101, 54] width 42 height 16
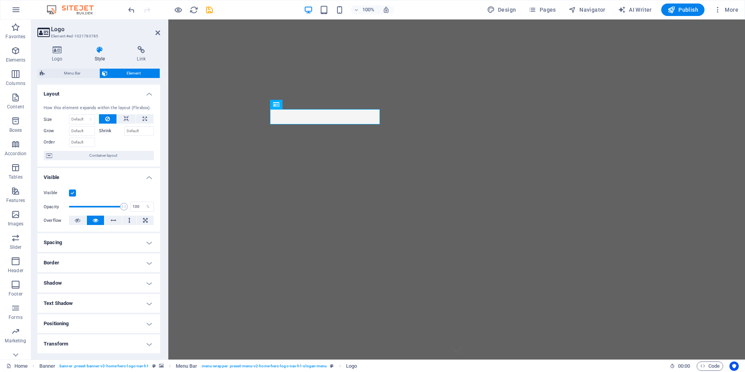
click at [145, 266] on h4 "Border" at bounding box center [98, 262] width 123 height 19
click at [145, 266] on h4 "Border" at bounding box center [98, 260] width 123 height 14
click at [690, 11] on span "Publish" at bounding box center [682, 10] width 31 height 8
checkbox input "false"
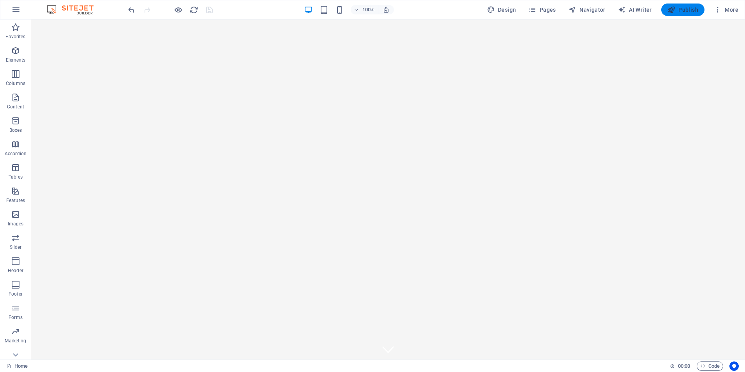
click at [690, 11] on span "Publish" at bounding box center [682, 10] width 31 height 8
